Goal: Information Seeking & Learning: Learn about a topic

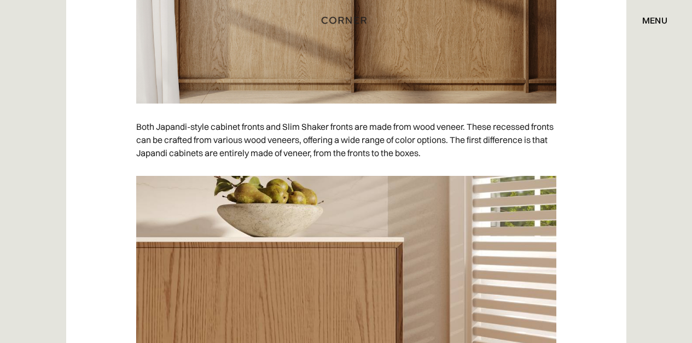
scroll to position [3338, 0]
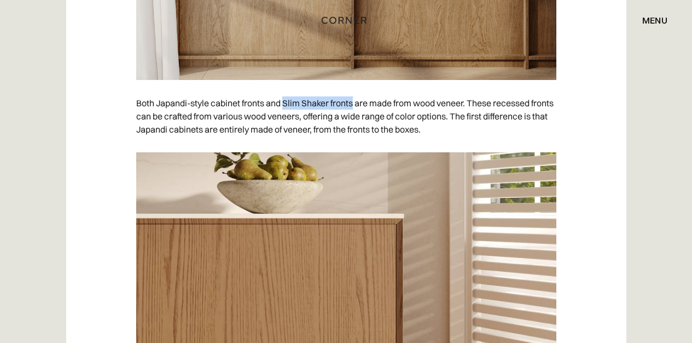
drag, startPoint x: 285, startPoint y: 101, endPoint x: 355, endPoint y: 101, distance: 70.6
click at [355, 101] on p "Both Japandi-style cabinet fronts and Slim Shaker fronts are made from wood ven…" at bounding box center [346, 116] width 420 height 50
copy p "Slim Shaker fronts"
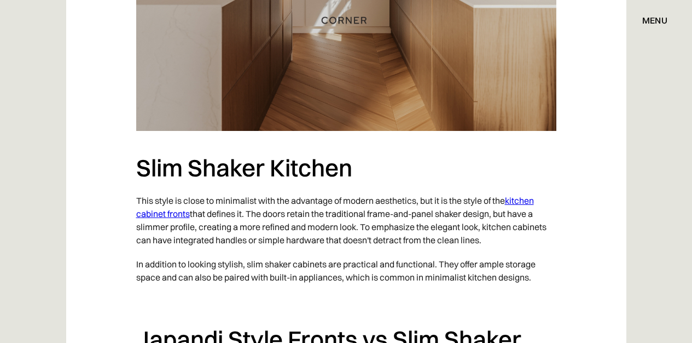
scroll to position [1688, 0]
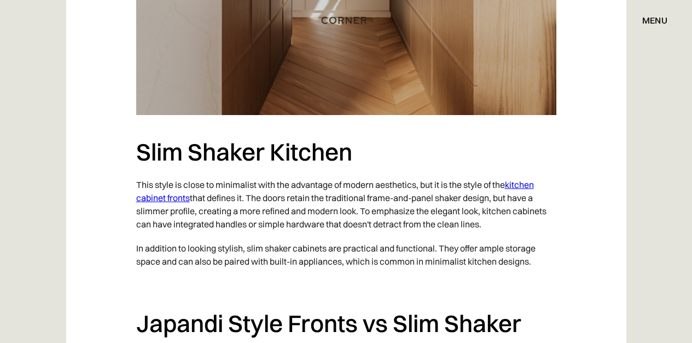
click at [520, 184] on link "kitchen cabinet fronts" at bounding box center [335, 191] width 398 height 24
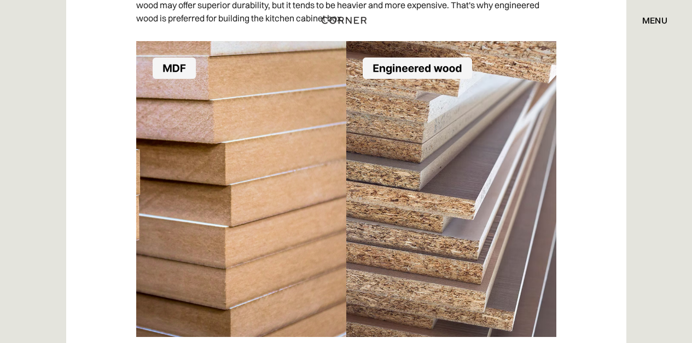
scroll to position [10307, 0]
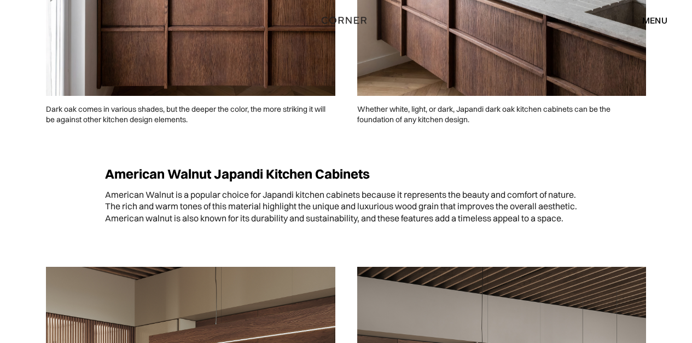
scroll to position [2293, 0]
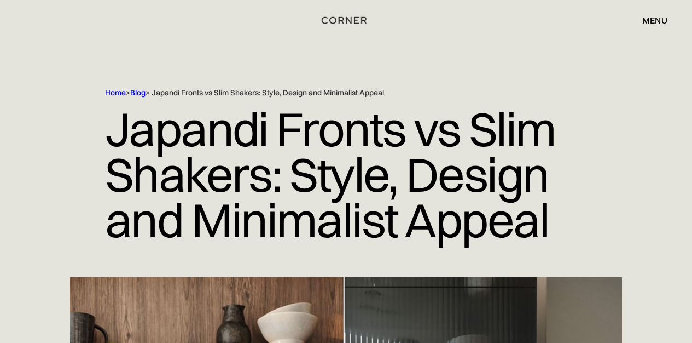
click at [681, 97] on div "Home > Blog > Japandi Fronts vs Slim Shakers: Style, Design and Minimalist Appe…" at bounding box center [346, 182] width 692 height 189
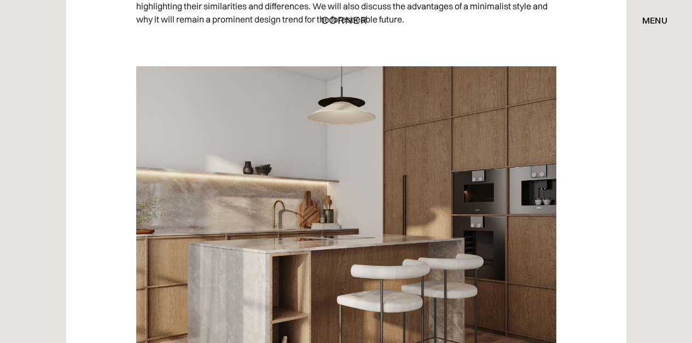
scroll to position [975, 0]
